Goal: Task Accomplishment & Management: Use online tool/utility

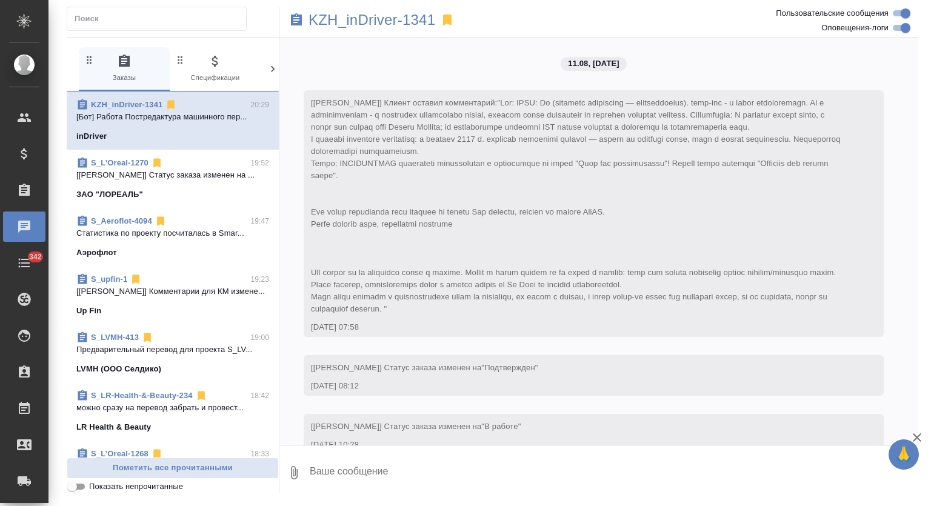
click at [223, 176] on p "[[PERSON_NAME]] Статус заказа изменен на ..." at bounding box center [172, 175] width 193 height 12
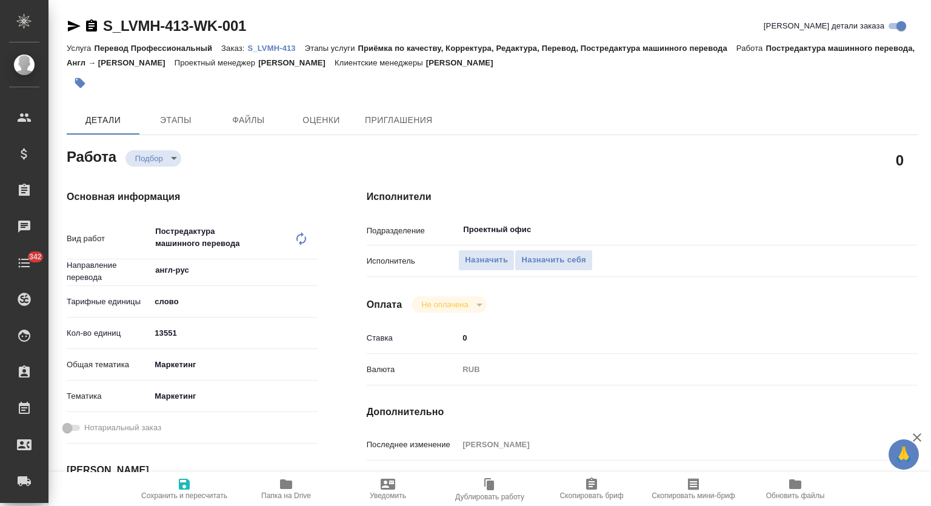
type textarea "x"
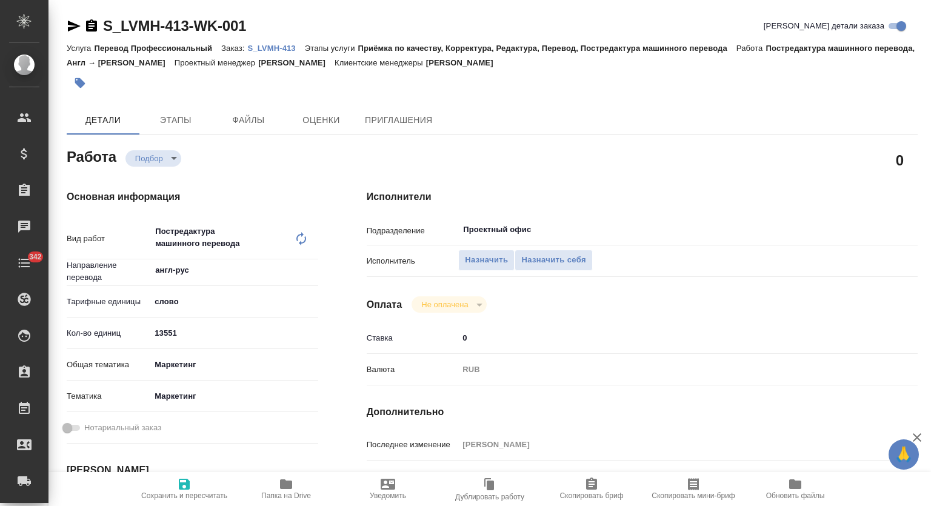
type textarea "x"
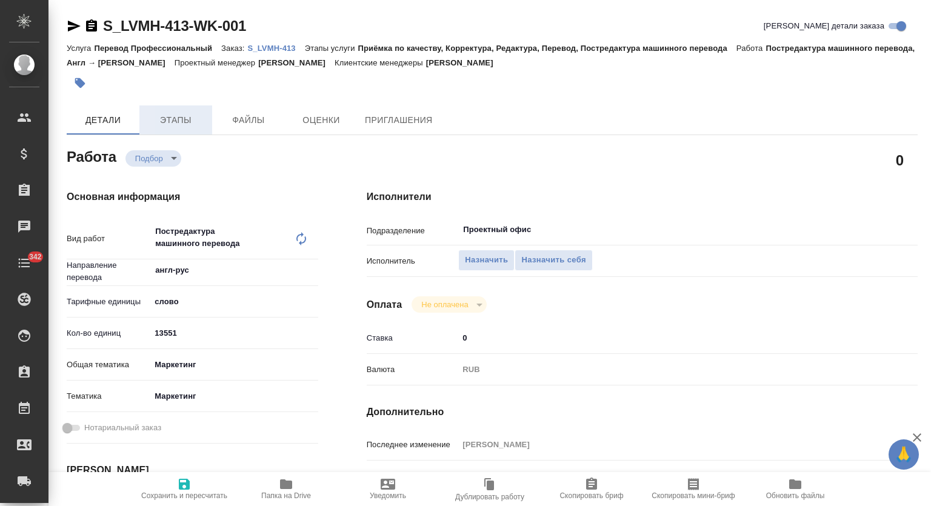
type textarea "x"
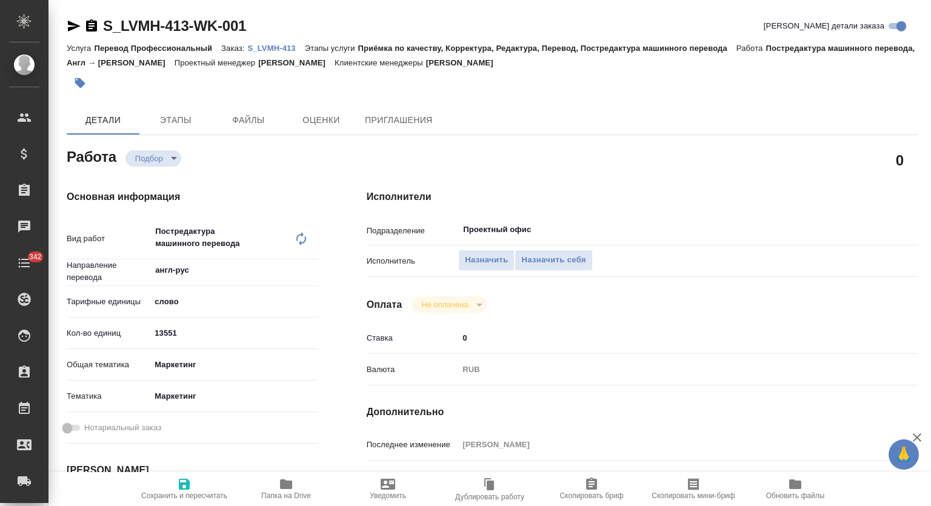
type textarea "x"
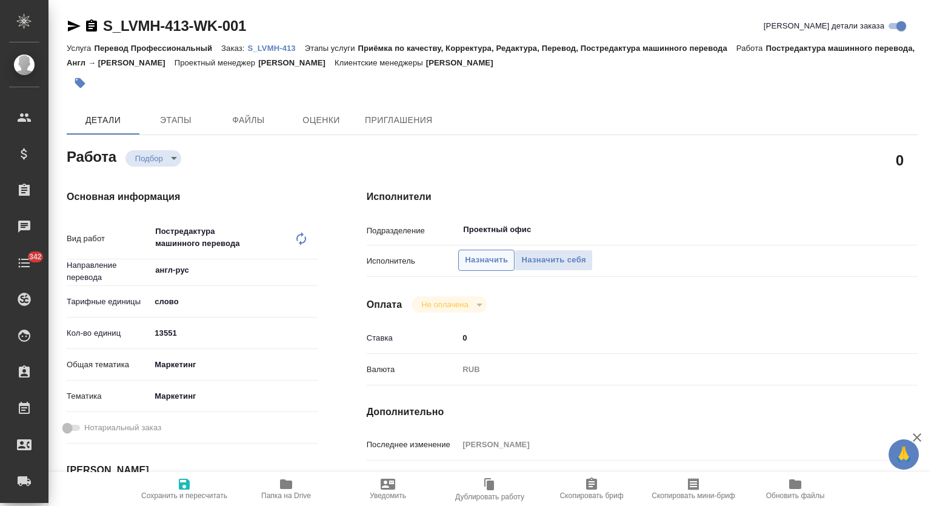
type textarea "x"
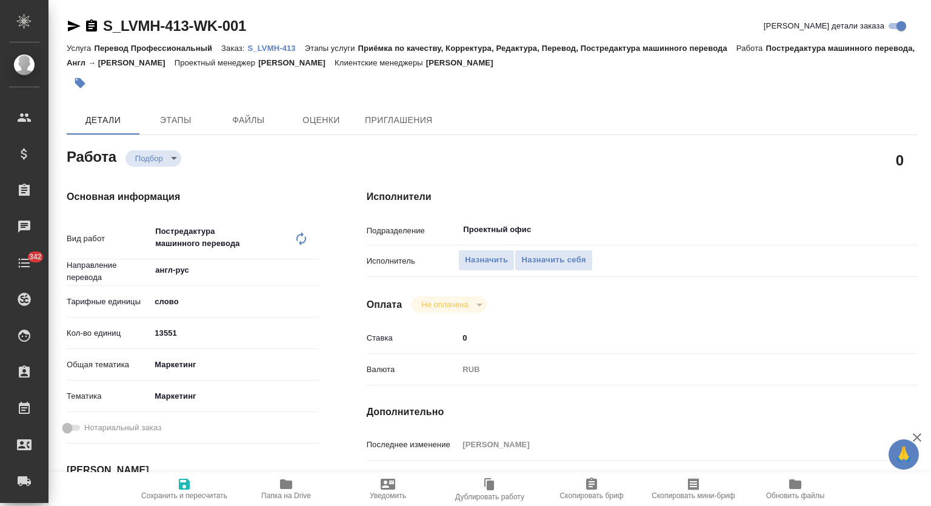
type textarea "x"
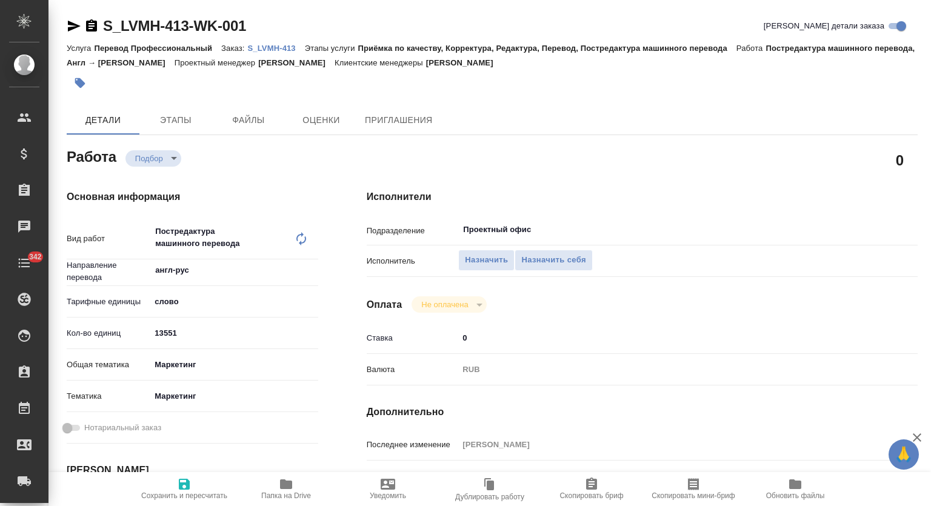
click at [265, 45] on p "S_LVMH-413" at bounding box center [276, 48] width 57 height 9
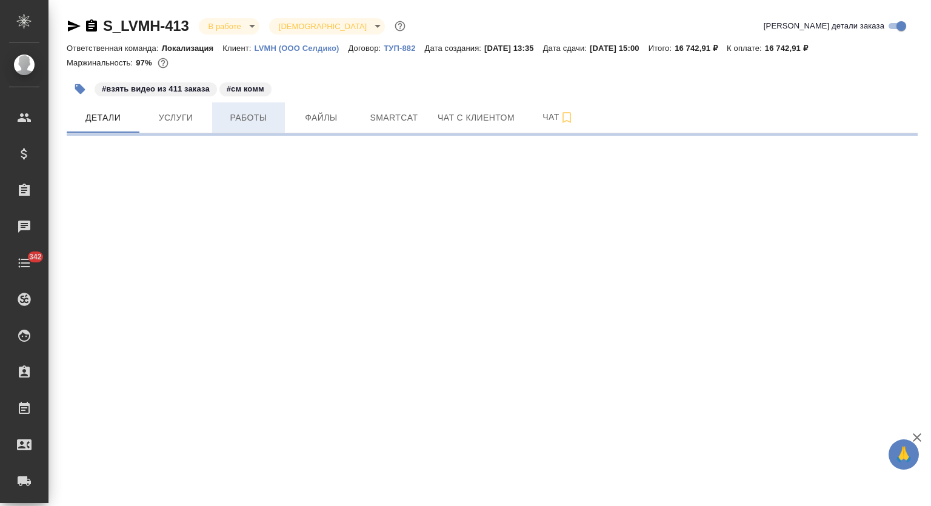
select select "RU"
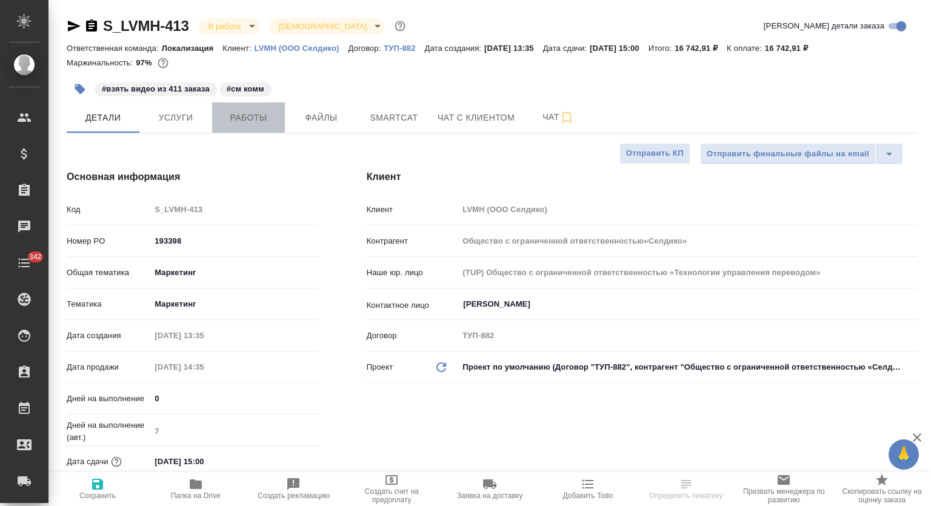
click at [253, 120] on span "Работы" at bounding box center [248, 117] width 58 height 15
type input "Общество с ограниченной ответственностью«Селдико»"
type textarea "x"
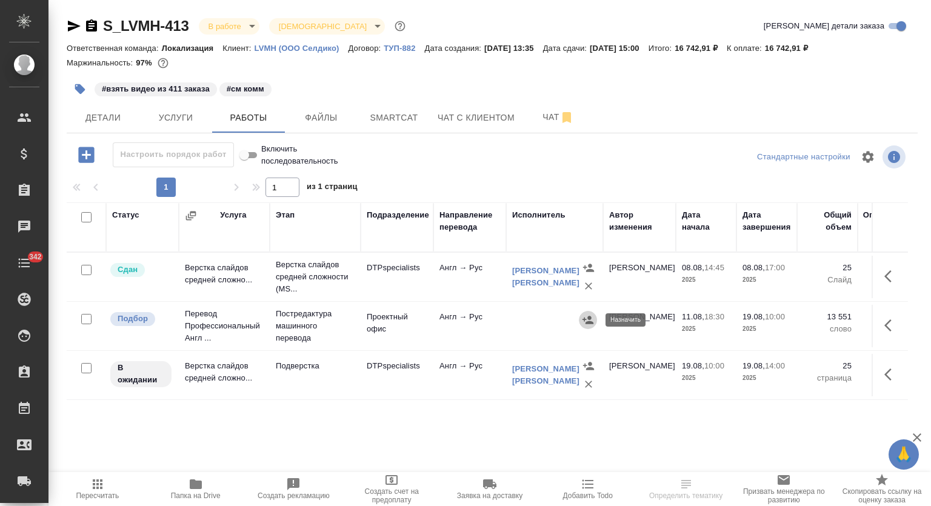
click at [594, 321] on button "button" at bounding box center [588, 320] width 18 height 18
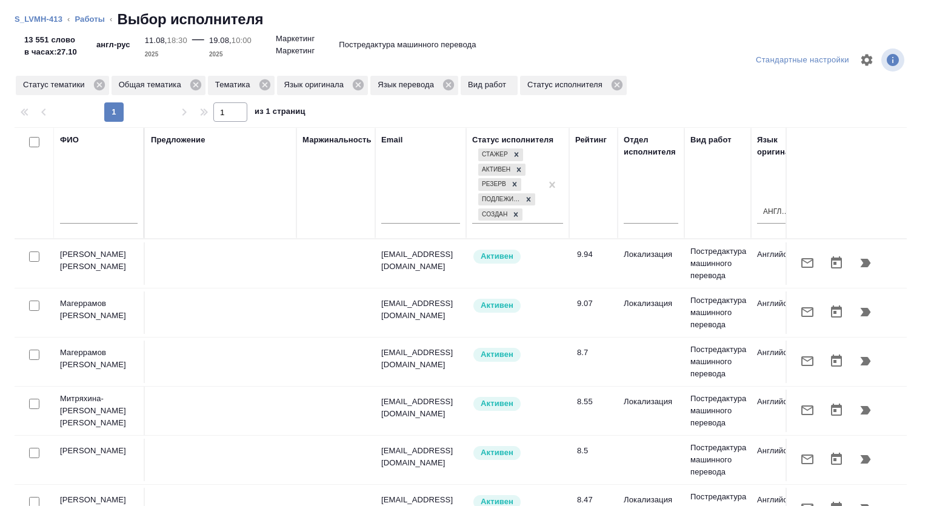
click at [89, 212] on input "text" at bounding box center [99, 215] width 78 height 15
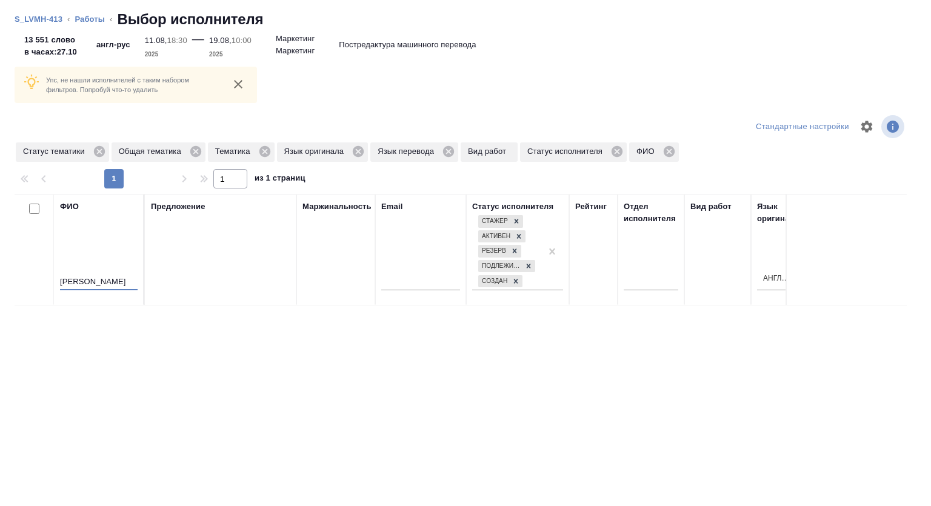
type input "макарова"
click at [96, 155] on icon at bounding box center [98, 151] width 11 height 11
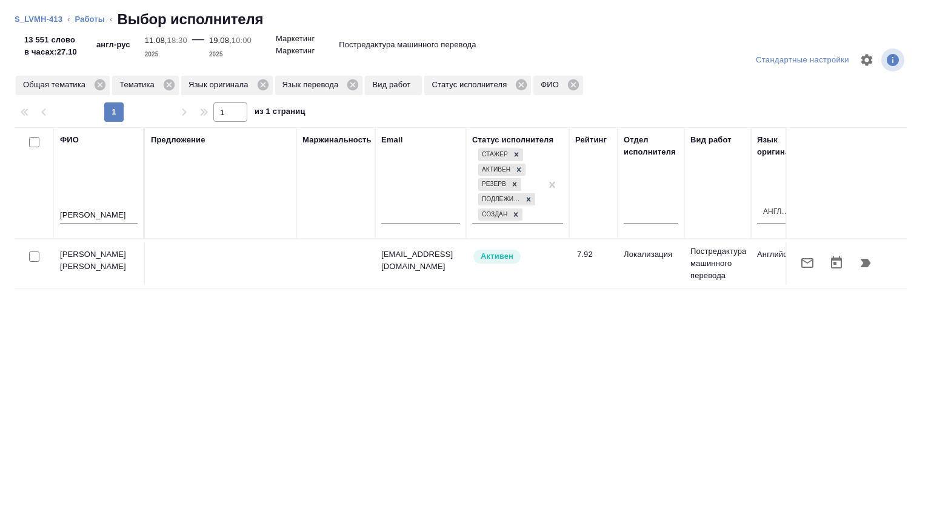
click at [862, 257] on button "button" at bounding box center [865, 262] width 29 height 29
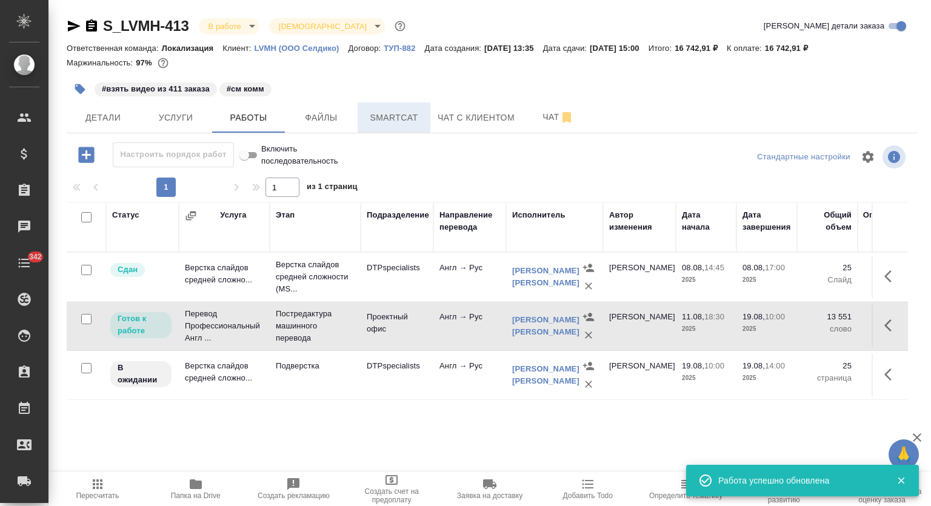
click at [403, 122] on span "Smartcat" at bounding box center [394, 117] width 58 height 15
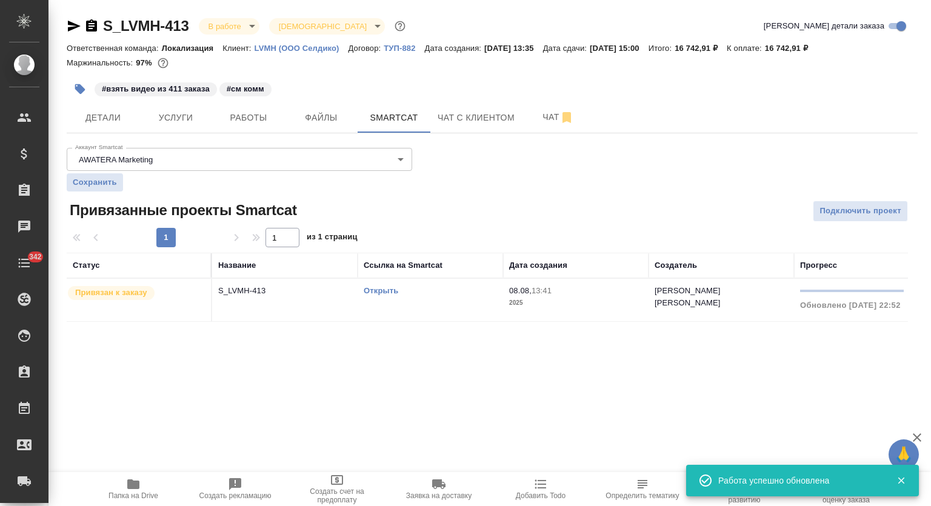
click at [373, 291] on link "Открыть" at bounding box center [381, 290] width 35 height 9
